Goal: Task Accomplishment & Management: Use online tool/utility

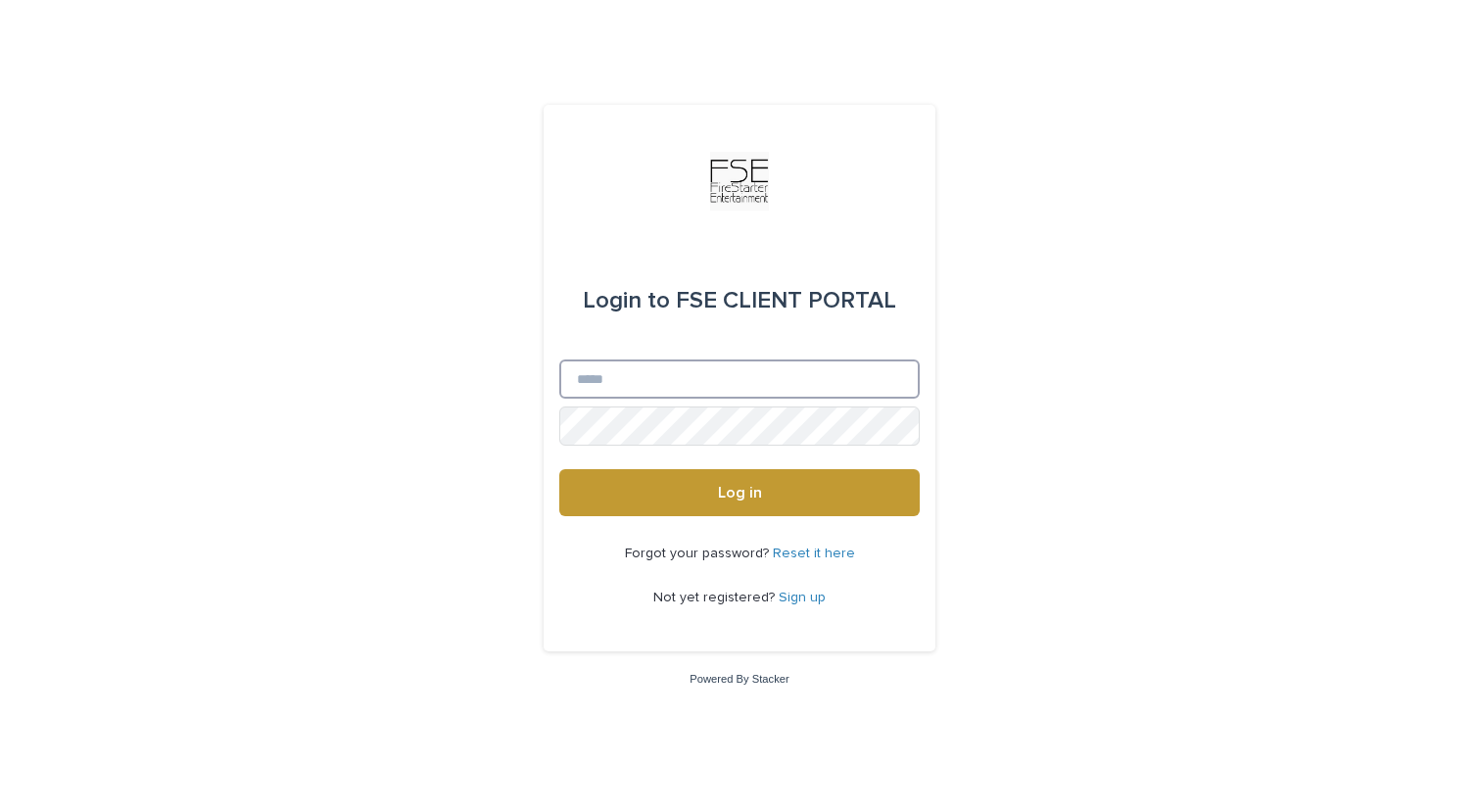
click at [671, 364] on input "Email" at bounding box center [739, 379] width 360 height 39
type input "**********"
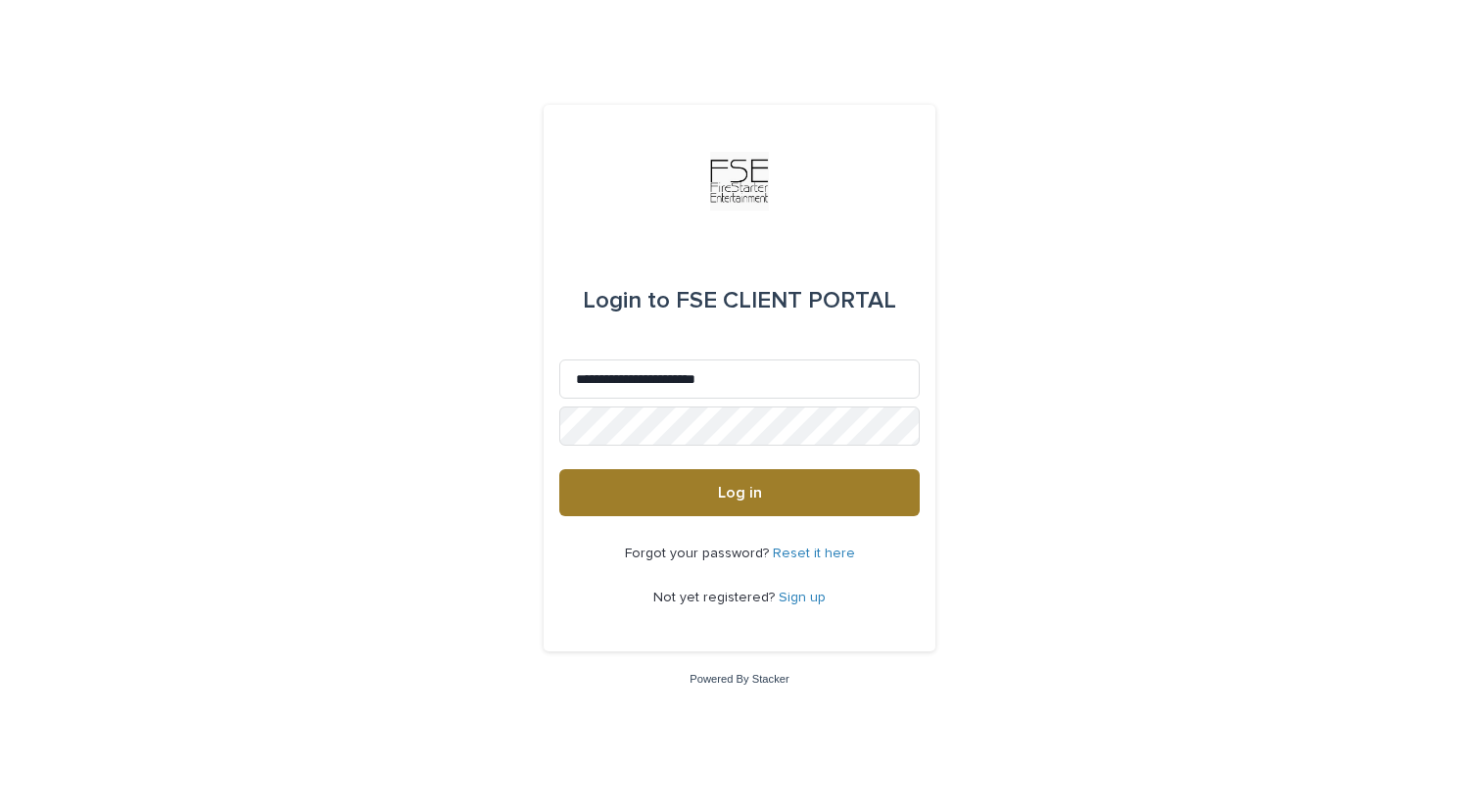
click at [791, 506] on button "Log in" at bounding box center [739, 492] width 360 height 47
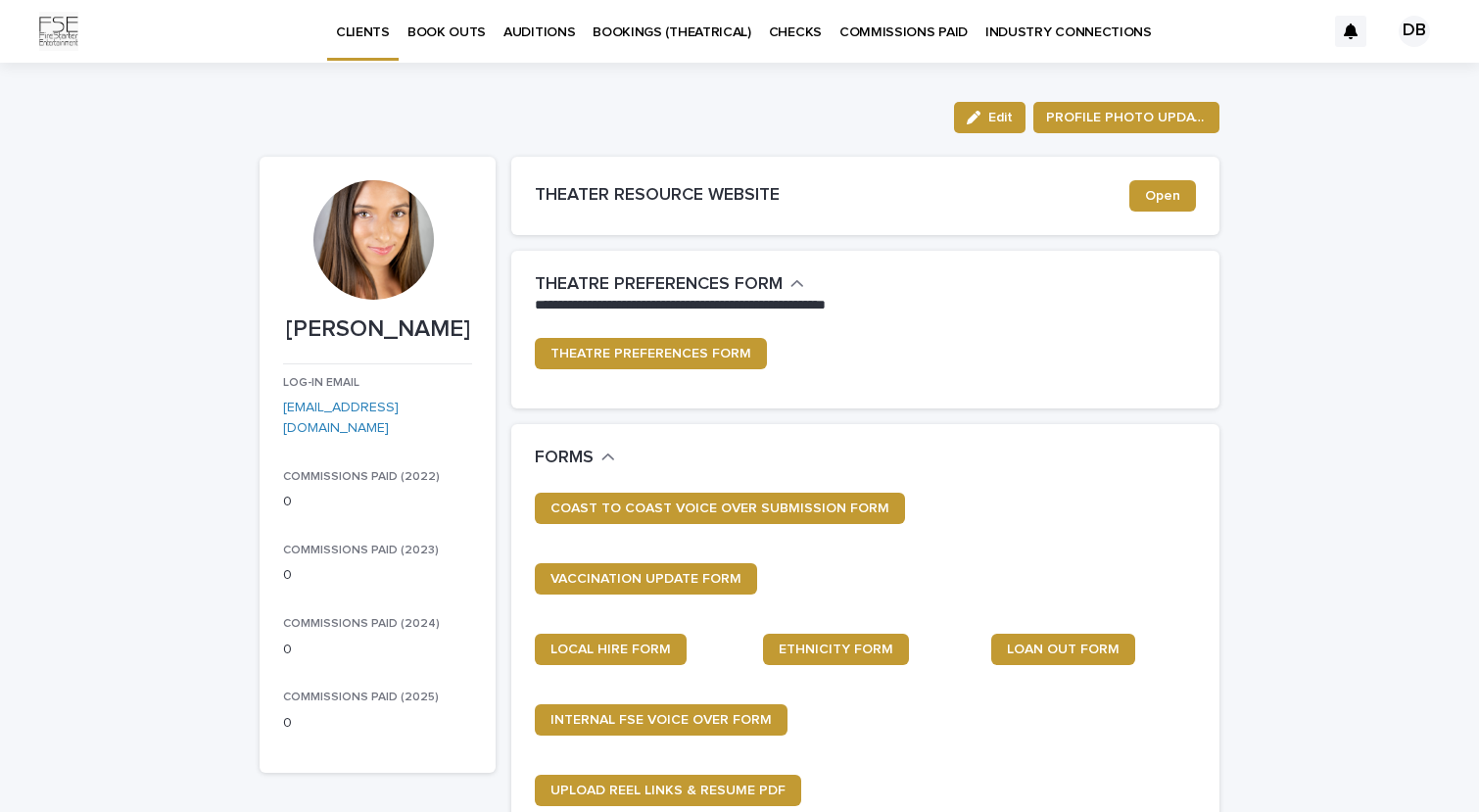
click at [722, 227] on section "THEATER RESOURCE WEBSITE Open" at bounding box center [865, 196] width 708 height 78
